Goal: Task Accomplishment & Management: Use online tool/utility

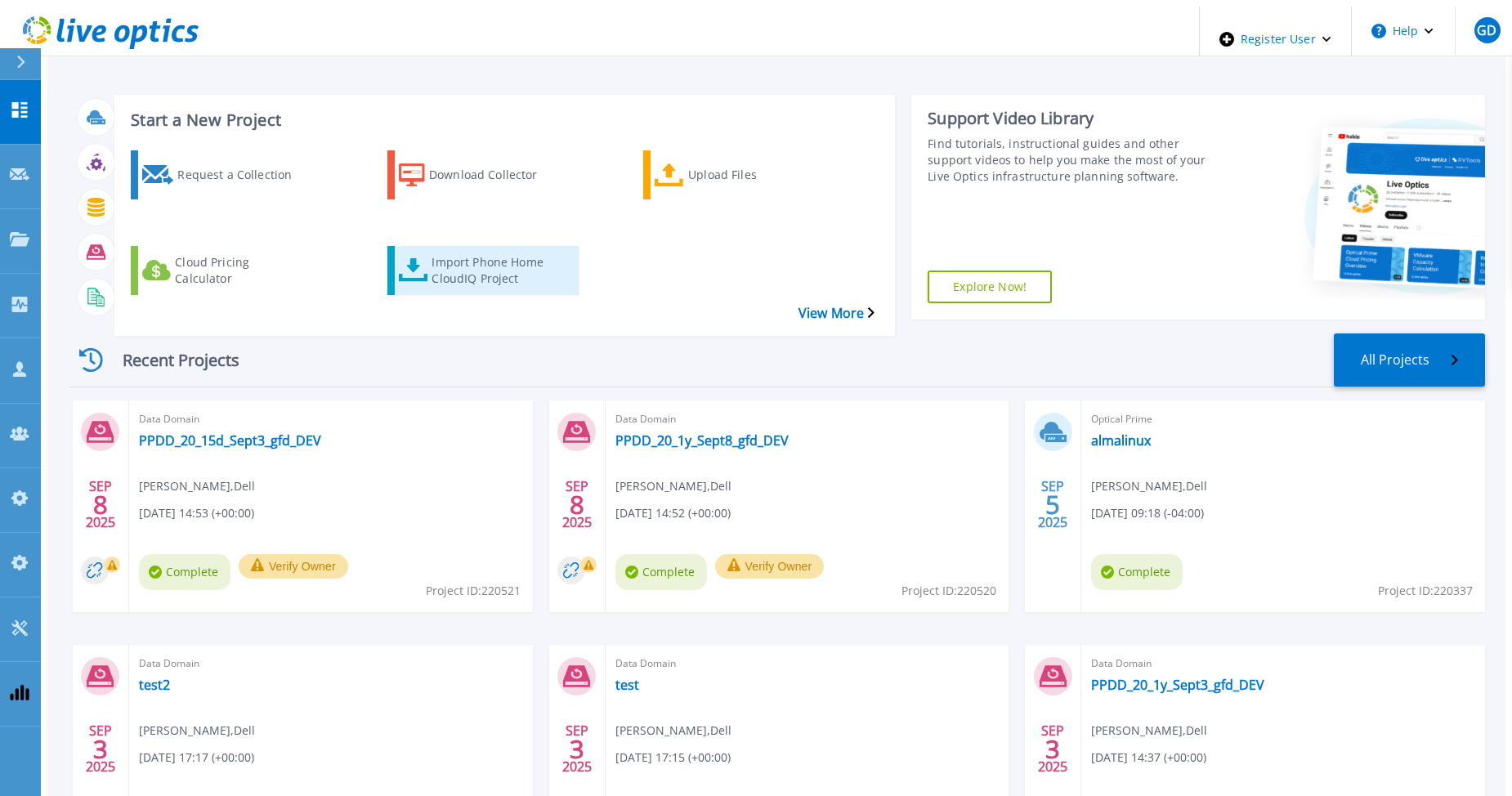
click at [452, 250] on div "Import Phone Home CloudIQ Project" at bounding box center [497, 270] width 131 height 41
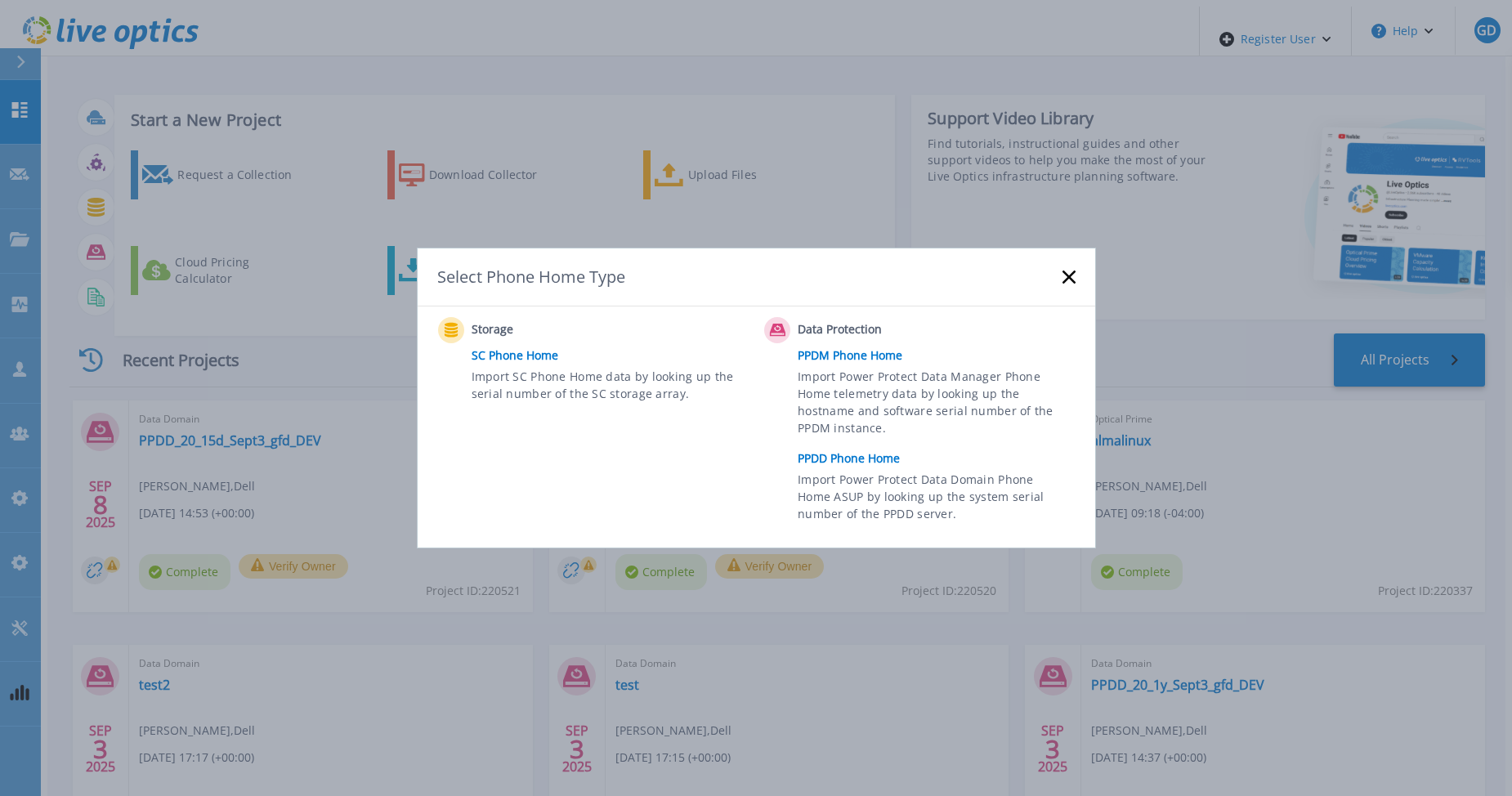
click at [867, 454] on link "PPDD Phone Home" at bounding box center [940, 459] width 285 height 25
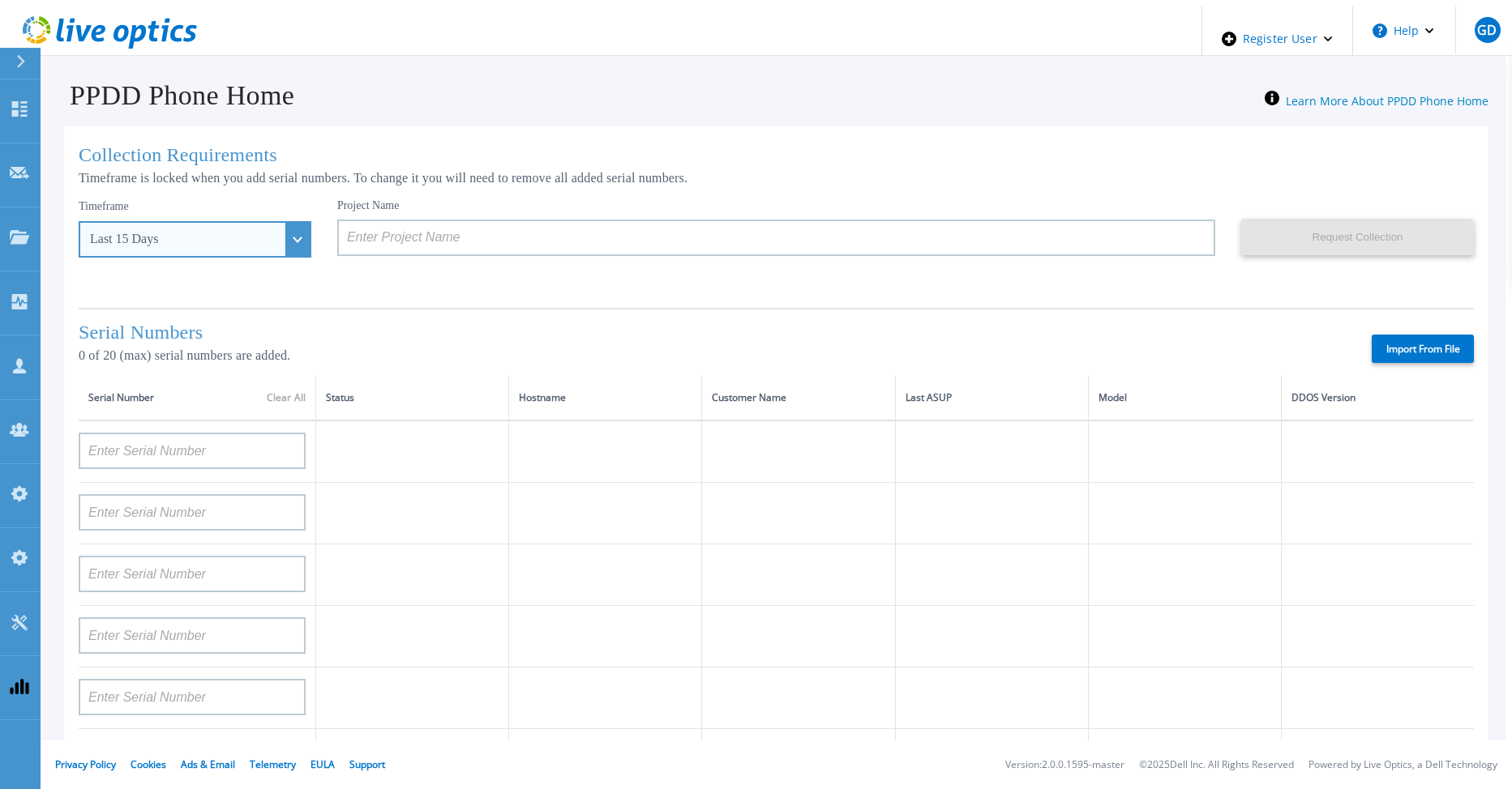
click at [270, 233] on div "Last 15 Days" at bounding box center [195, 239] width 233 height 37
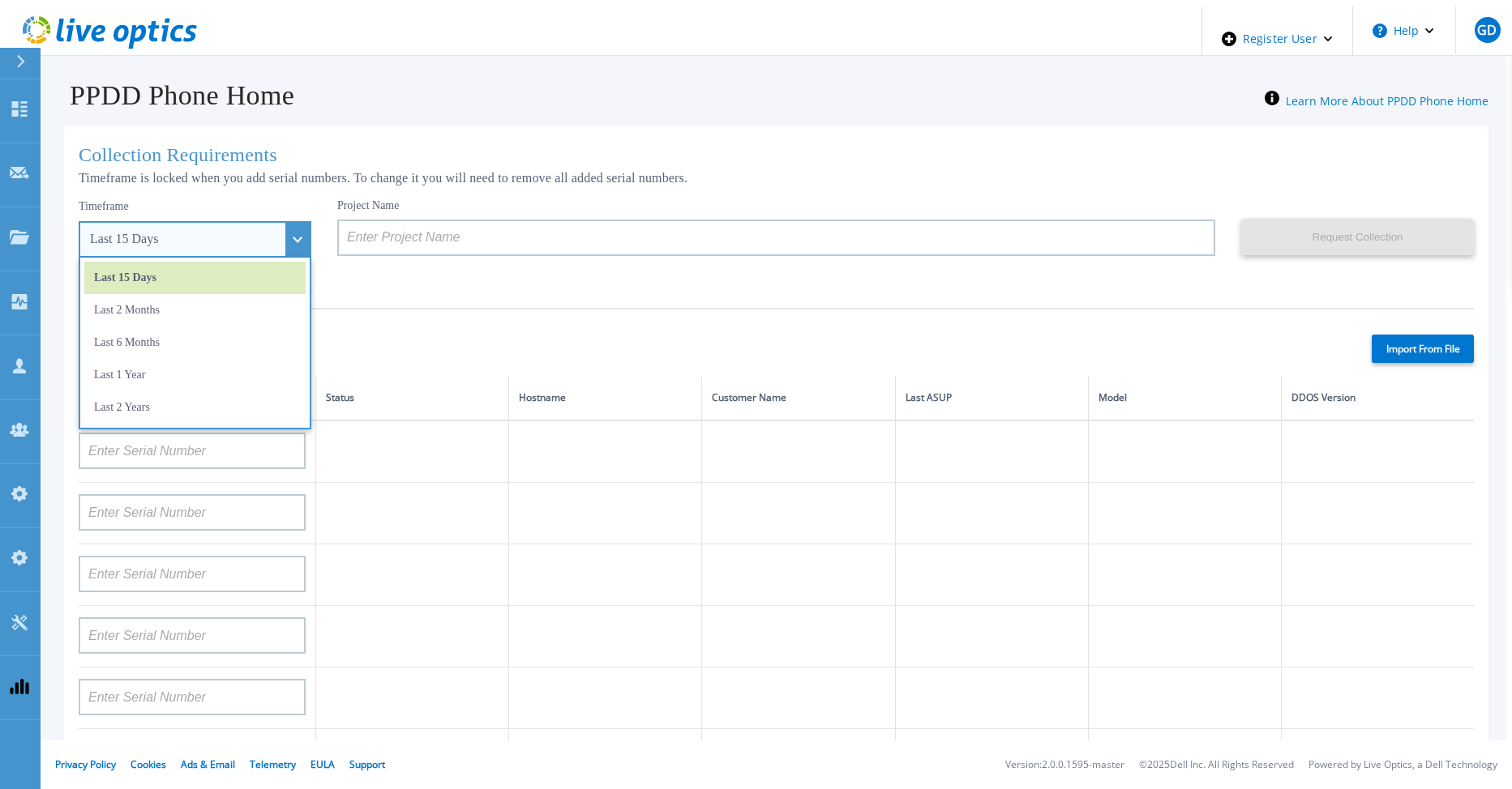
drag, startPoint x: 210, startPoint y: 360, endPoint x: 218, endPoint y: 360, distance: 8.0
click at [210, 360] on li "Last 1 Year" at bounding box center [195, 375] width 222 height 32
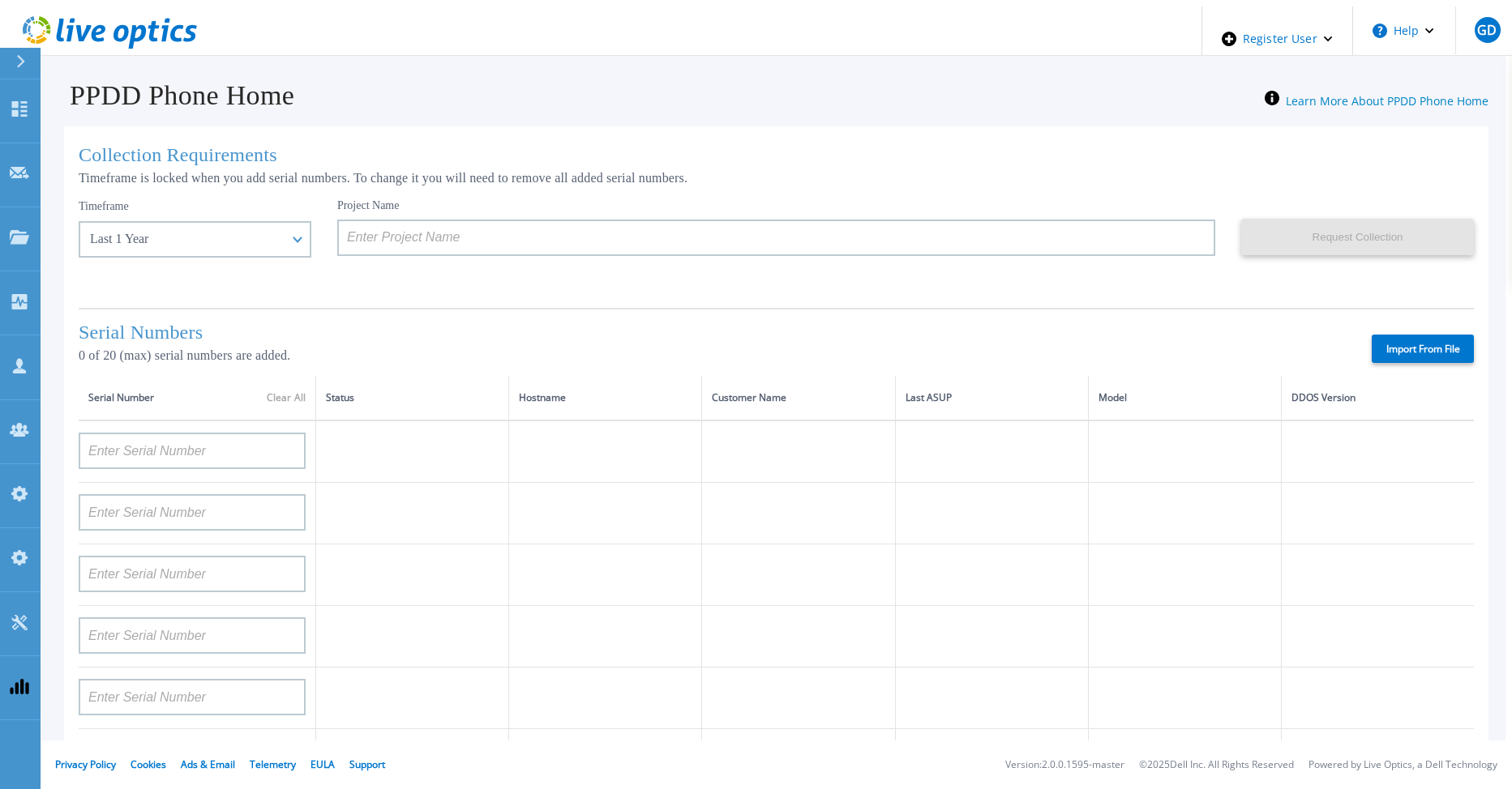
click at [1415, 345] on label "Import From File" at bounding box center [1423, 348] width 102 height 28
click at [0, 0] on input "Import From File" at bounding box center [0, 0] width 0 height 0
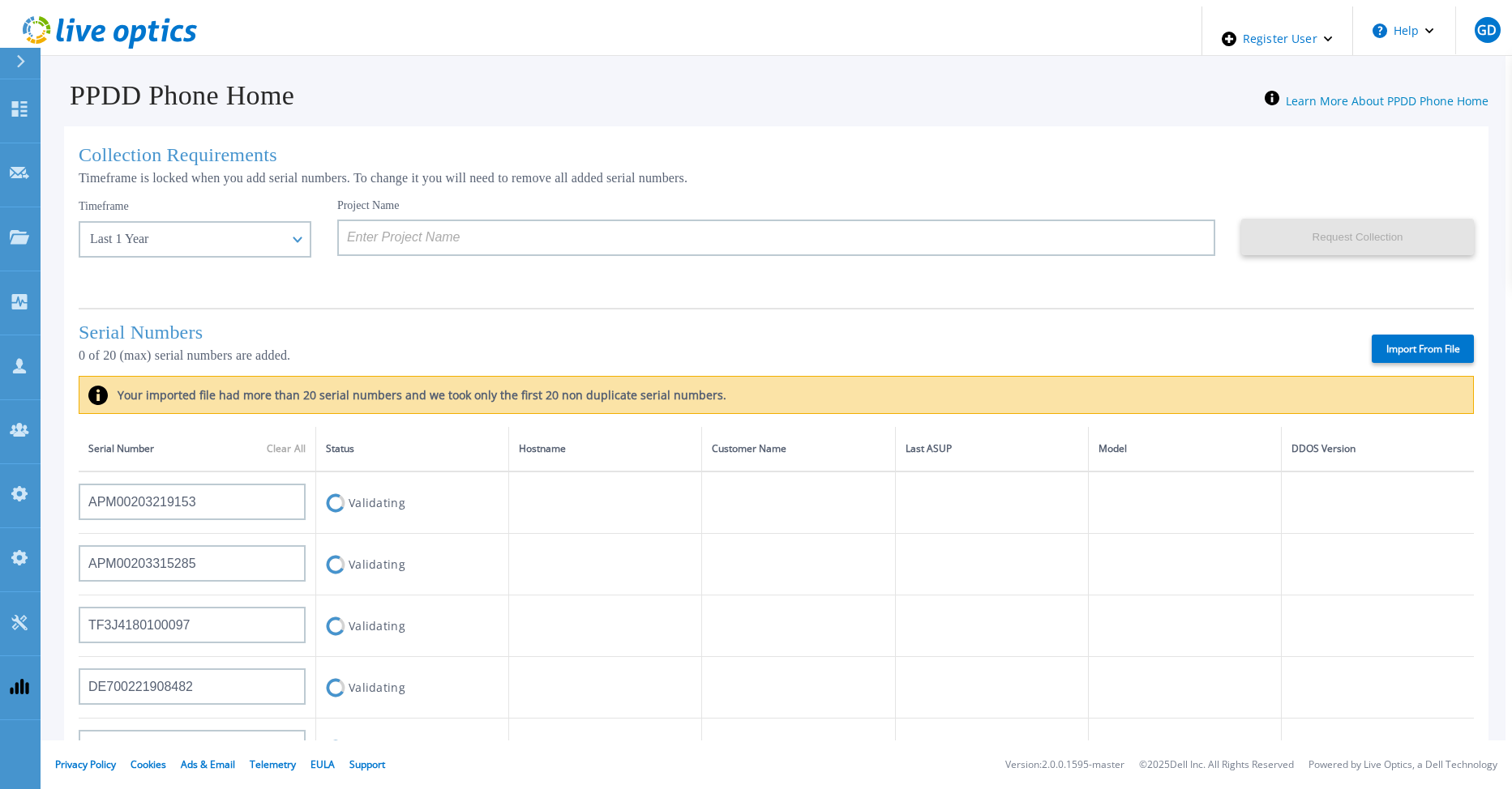
type input "APM00203219153"
type input "APM00203315285"
type input "TF3J4180100097"
type input "DE700221908482"
type input "DE404211748719"
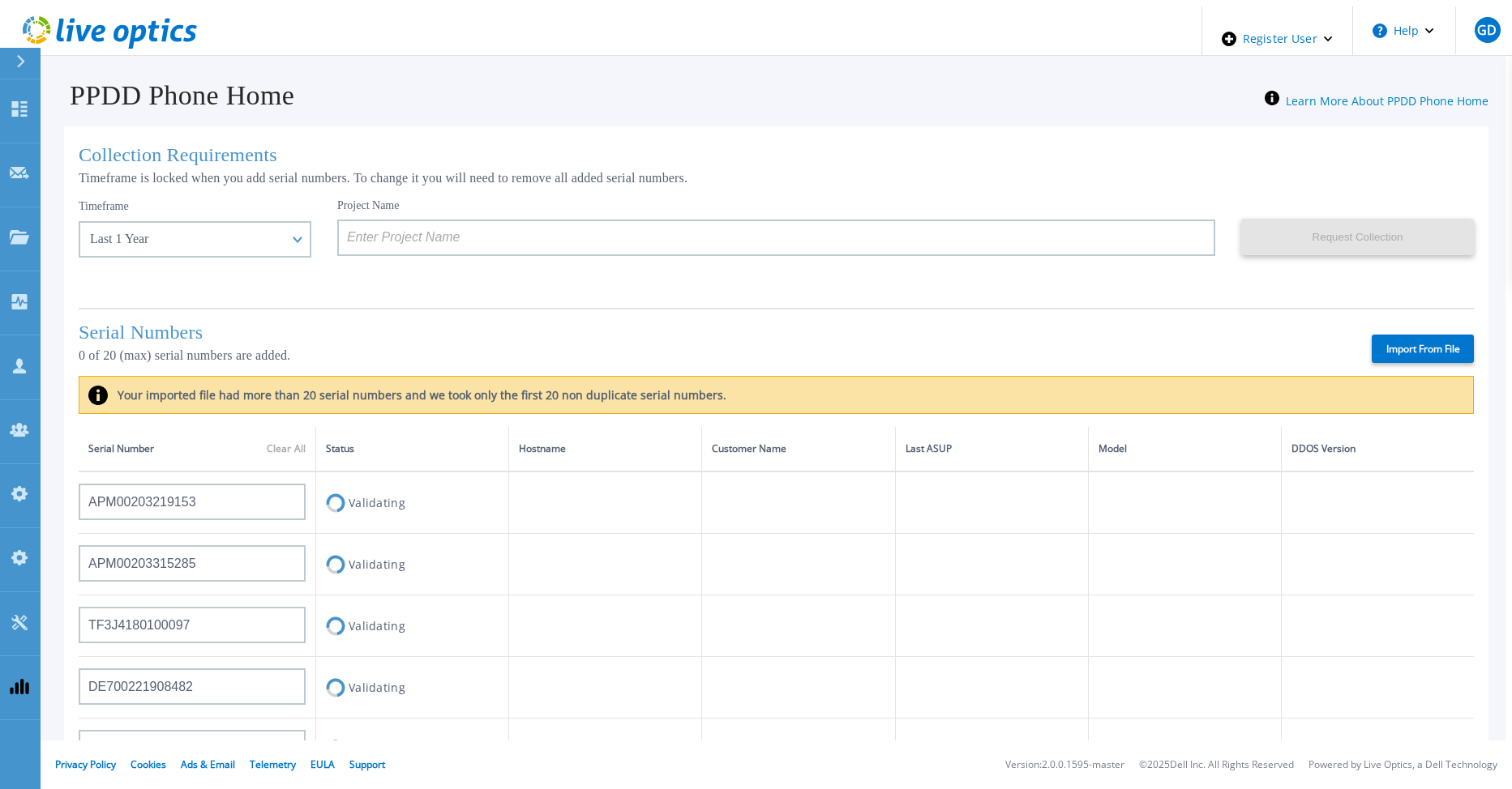
type input "APM00212501209"
type input "APM00182206449"
type input "APM00170431239"
type input "APM00212308018"
type input "APM00212804709"
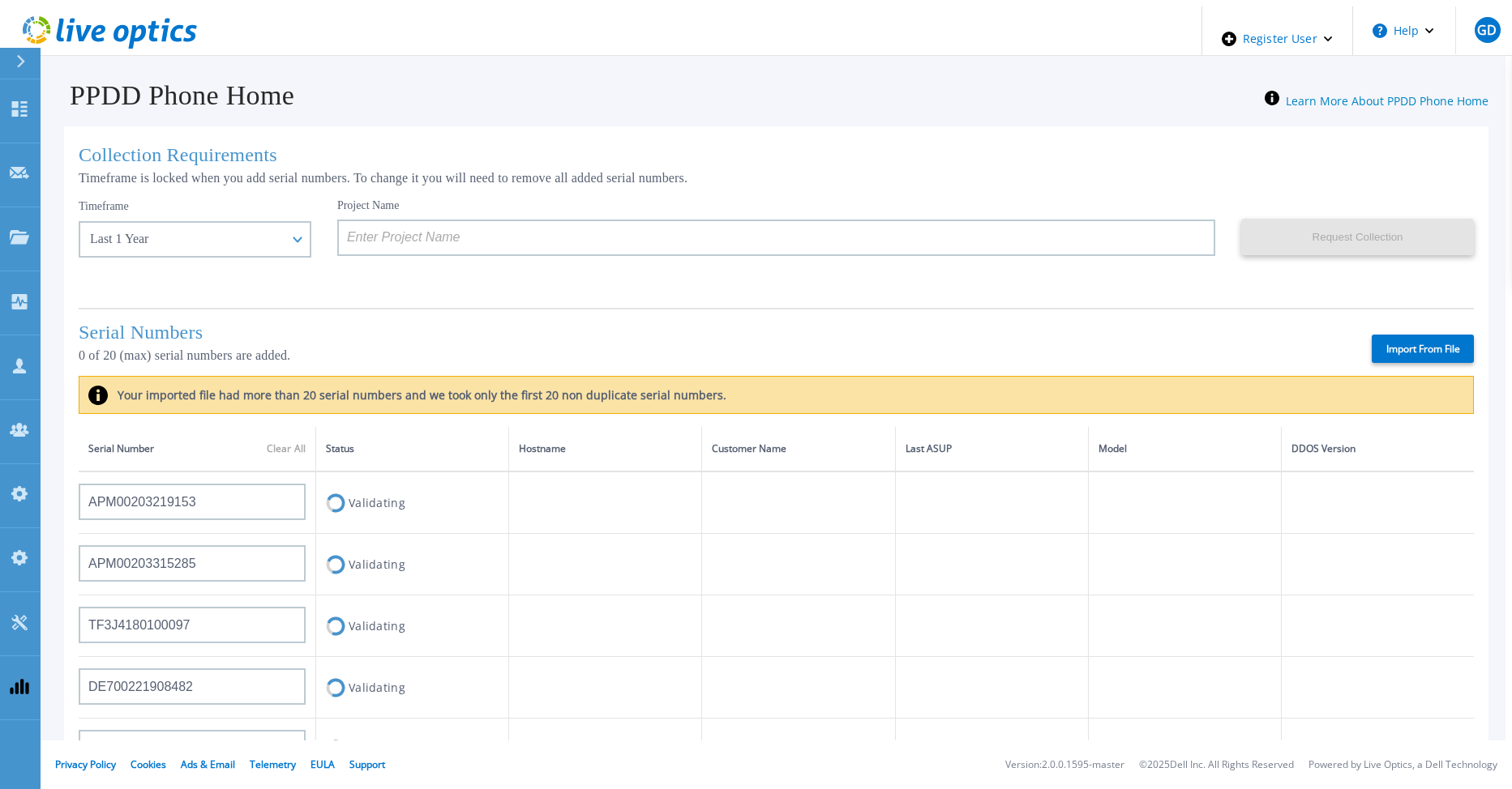
type input "APM00202011675"
type input "APX00230405530"
type input "CKM00183601082"
type input "FLA00152800104"
type input "APM00212722051"
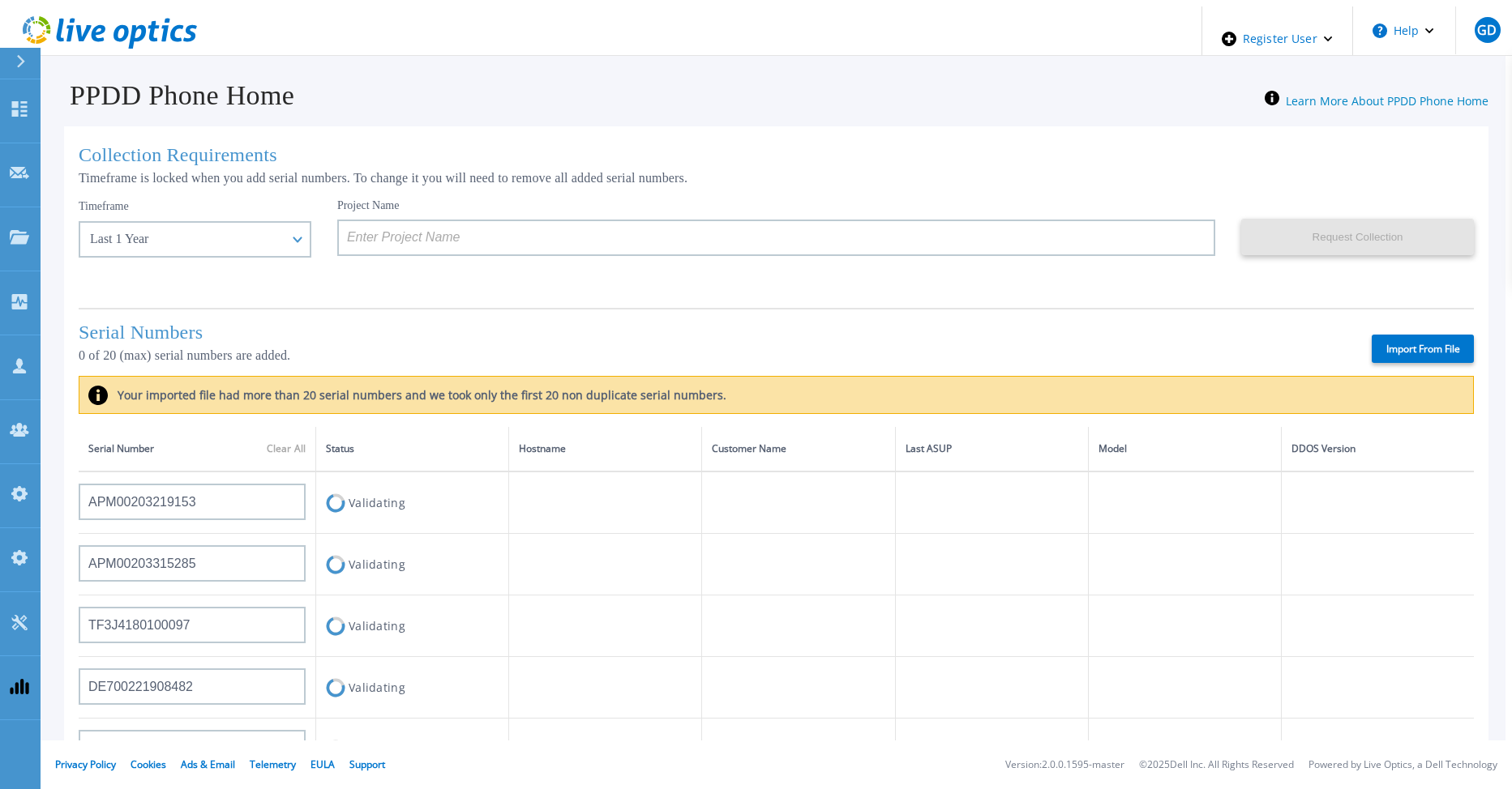
type input "APM01155207023"
type input "APM00212307991"
type input "TF3J3180100047"
type input "APX00221800534"
type input "APX00231205151"
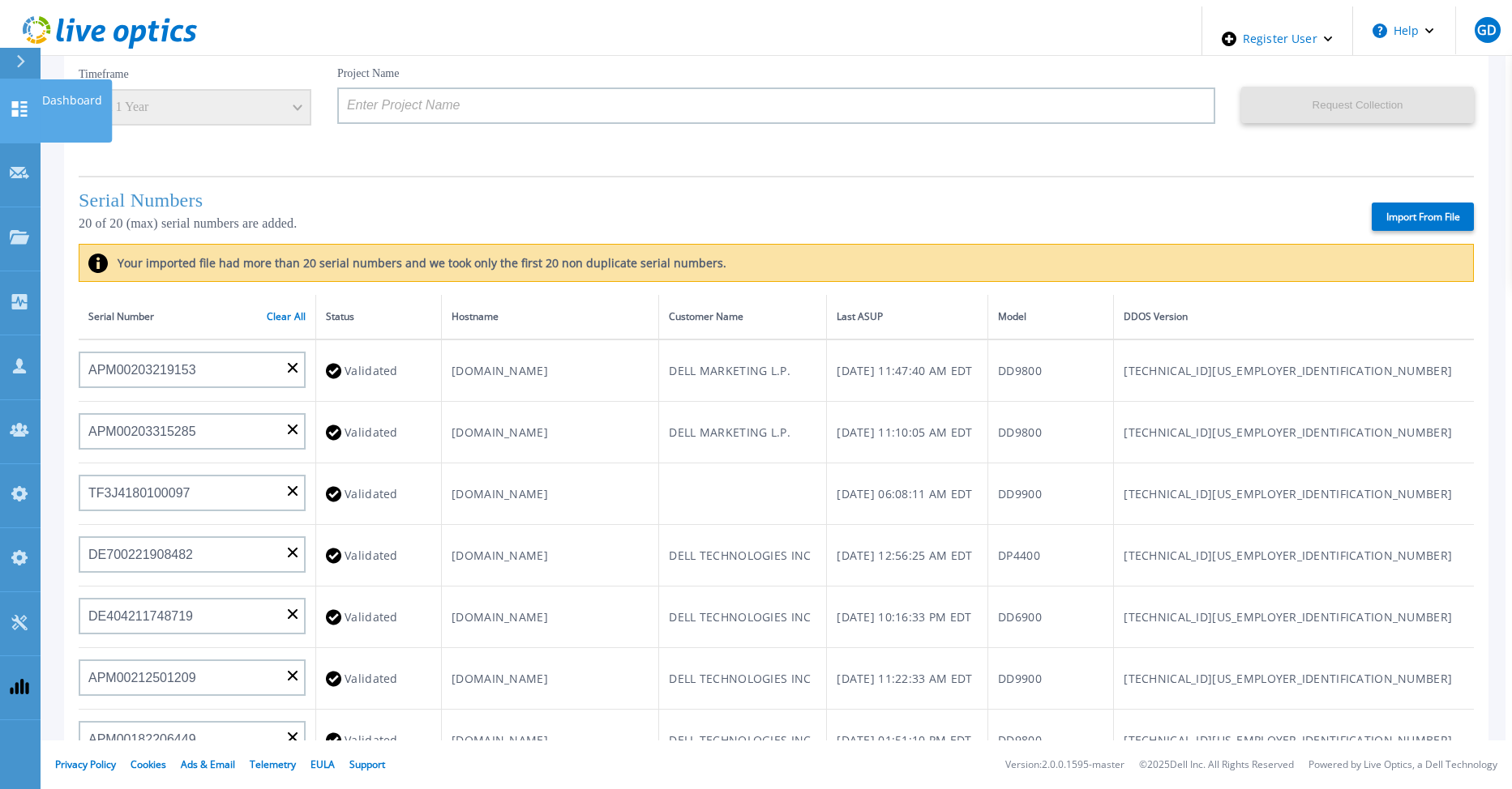
click at [26, 84] on link "Dashboard Dashboard" at bounding box center [20, 111] width 41 height 64
